Goal: Task Accomplishment & Management: Manage account settings

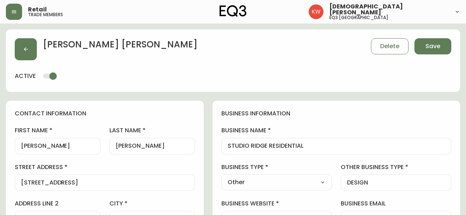
select select "AB"
select select "CA"
select select "CA_EN"
select select "Other"
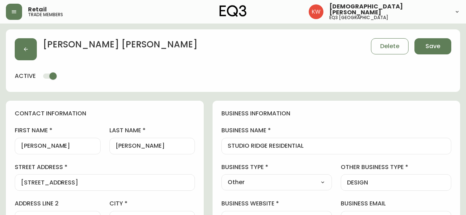
select select "cjw10z96m00006gs08l3o91tv"
select select "false"
drag, startPoint x: 65, startPoint y: 147, endPoint x: 17, endPoint y: 143, distance: 48.1
click at [17, 143] on div "[PERSON_NAME]" at bounding box center [58, 146] width 86 height 17
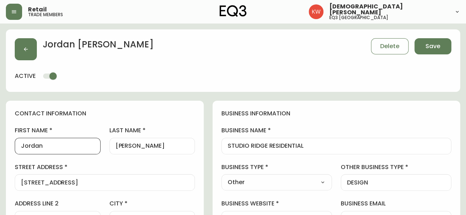
type input "Jordan"
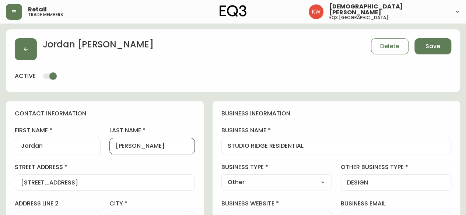
drag, startPoint x: 168, startPoint y: 147, endPoint x: 115, endPoint y: 147, distance: 53.0
paste input "[PERSON_NAME]"
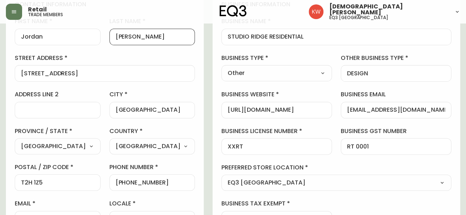
scroll to position [110, 0]
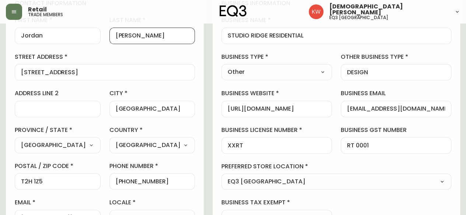
type input "[PERSON_NAME]"
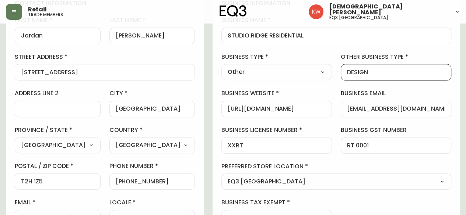
click at [407, 73] on input "DESIGN" at bounding box center [396, 72] width 98 height 7
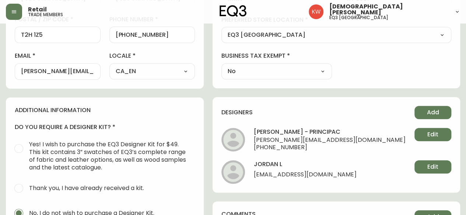
scroll to position [258, 0]
type input "DESIGN / Staging / Builder"
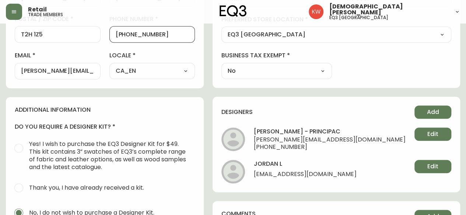
scroll to position [0, 0]
drag, startPoint x: 180, startPoint y: 35, endPoint x: 135, endPoint y: 36, distance: 45.3
click at [135, 36] on input "[PHONE_NUMBER]" at bounding box center [152, 34] width 73 height 7
paste input "403.471.8817"
type input "[PHONE_NUMBER]"
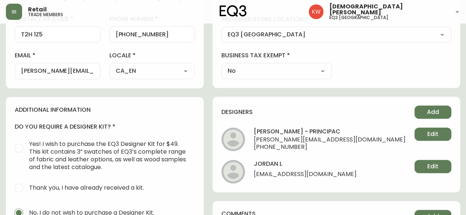
click at [173, 63] on div "Select CA_EN [GEOGRAPHIC_DATA] US_EN" at bounding box center [152, 71] width 86 height 16
drag, startPoint x: 47, startPoint y: 71, endPoint x: 0, endPoint y: 70, distance: 47.2
click at [0, 70] on main "[PERSON_NAME] Save active contact information first name [PERSON_NAME] last nam…" at bounding box center [233, 68] width 466 height 604
type input "[EMAIL_ADDRESS][DOMAIN_NAME]"
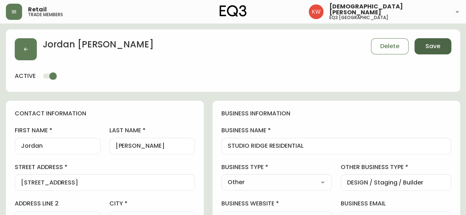
click at [434, 43] on span "Save" at bounding box center [432, 46] width 15 height 8
select select
type input "[PHONE_NUMBER]"
type input "Other"
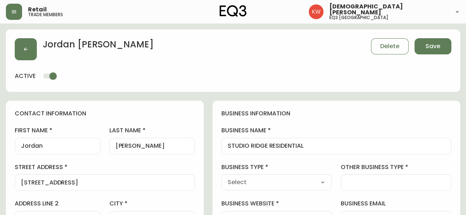
select select "Other"
type input "Other"
select select "Other"
type input "DESIGN / Staging / Builder"
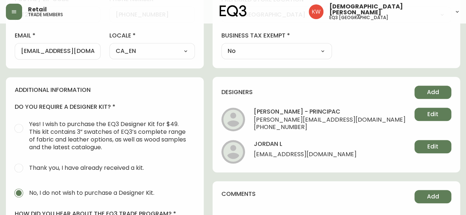
scroll to position [295, 0]
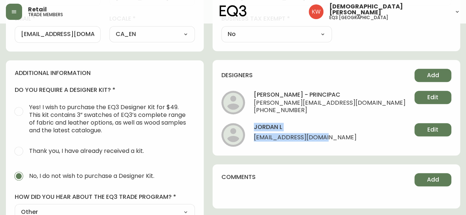
drag, startPoint x: 351, startPoint y: 136, endPoint x: 274, endPoint y: 137, distance: 77.4
click at [274, 137] on li "jordan l [EMAIL_ADDRESS][DOMAIN_NAME] Edit" at bounding box center [336, 135] width 230 height 24
click at [348, 141] on li "jordan l [EMAIL_ADDRESS][DOMAIN_NAME] Edit" at bounding box center [336, 135] width 230 height 24
click at [348, 138] on li "jordan l [EMAIL_ADDRESS][DOMAIN_NAME] Edit" at bounding box center [336, 135] width 230 height 24
drag, startPoint x: 347, startPoint y: 137, endPoint x: 279, endPoint y: 140, distance: 67.8
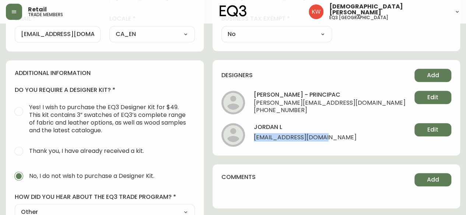
click at [279, 140] on li "jordan l [EMAIL_ADDRESS][DOMAIN_NAME] Edit" at bounding box center [336, 135] width 230 height 24
copy span "[EMAIL_ADDRESS][DOMAIN_NAME]"
click at [352, 140] on li "jordan l [EMAIL_ADDRESS][DOMAIN_NAME] Edit" at bounding box center [336, 135] width 230 height 24
drag, startPoint x: 349, startPoint y: 139, endPoint x: 277, endPoint y: 139, distance: 72.2
click at [277, 139] on li "jordan l [EMAIL_ADDRESS][DOMAIN_NAME] Edit" at bounding box center [336, 135] width 230 height 24
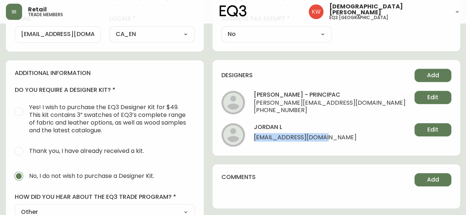
copy span "[EMAIL_ADDRESS][DOMAIN_NAME]"
